Goal: Task Accomplishment & Management: Manage account settings

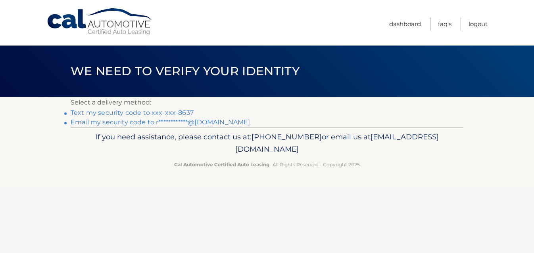
click at [116, 116] on link "Text my security code to xxx-xxx-8637" at bounding box center [132, 113] width 123 height 8
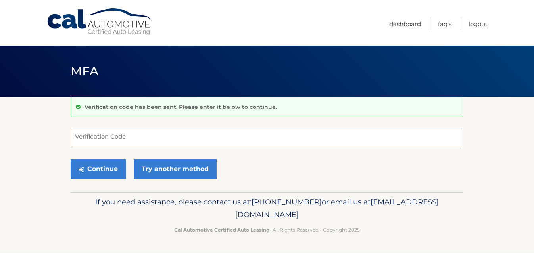
click at [188, 136] on input "Verification Code" at bounding box center [267, 137] width 392 height 20
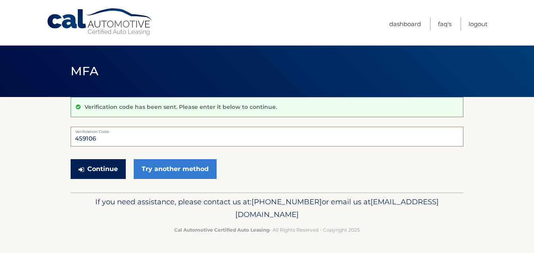
type input "459106"
click at [99, 168] on button "Continue" at bounding box center [98, 169] width 55 height 20
